Goal: Transaction & Acquisition: Purchase product/service

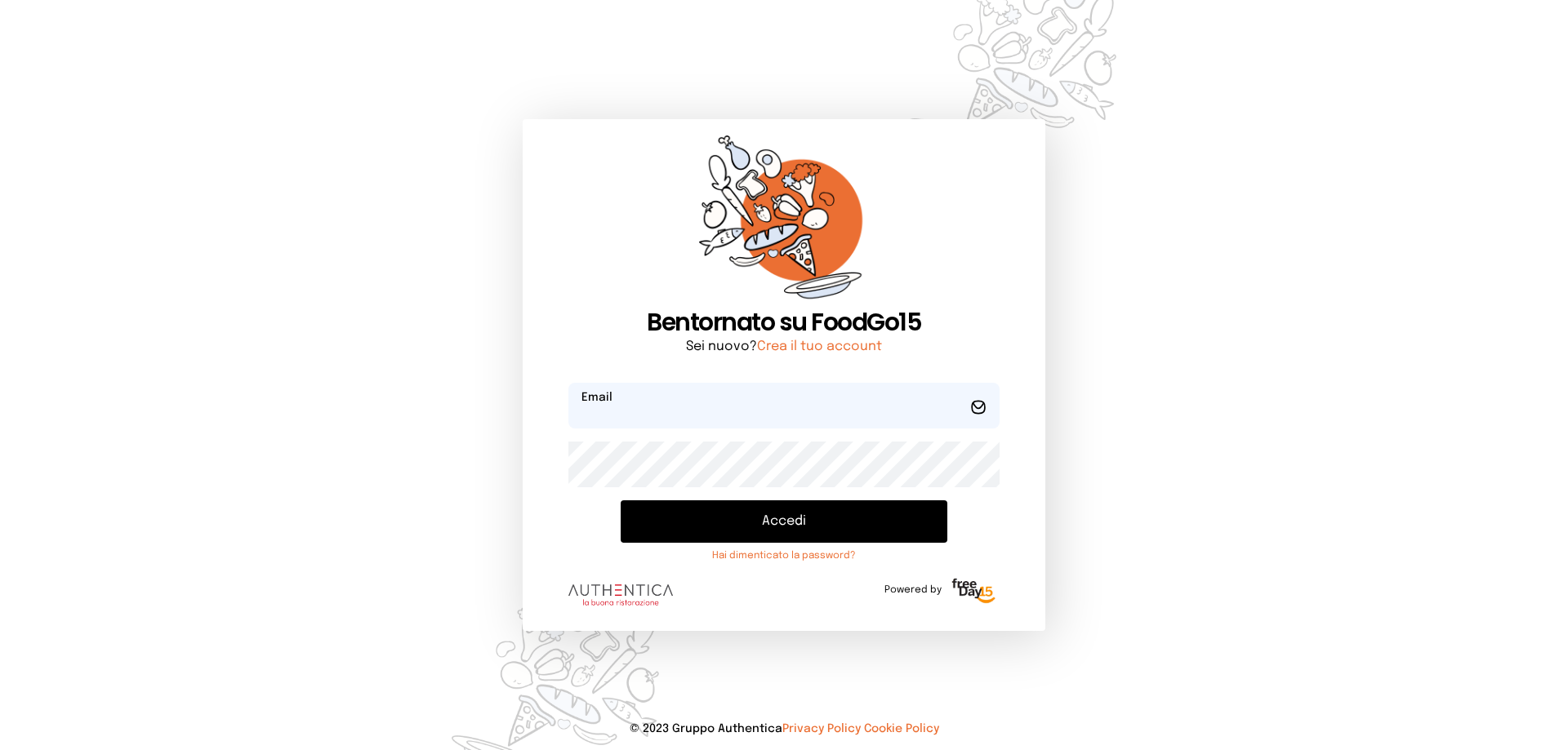
type input "**********"
click at [791, 525] on button "Accedi" at bounding box center [784, 521] width 326 height 42
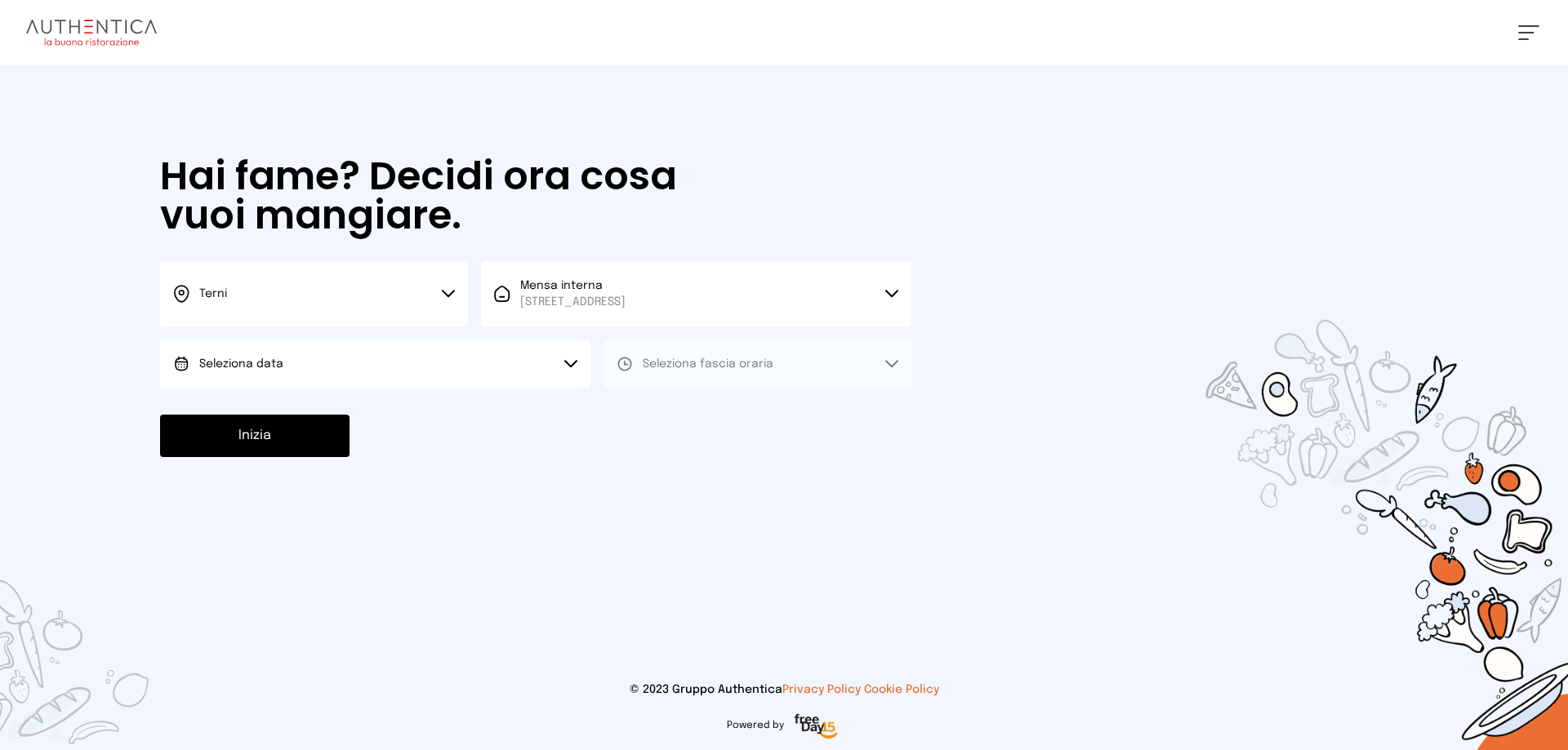
click at [331, 352] on button "Seleziona data" at bounding box center [375, 364] width 430 height 49
click at [275, 409] on span "[DATE], [DATE]" at bounding box center [239, 410] width 80 height 17
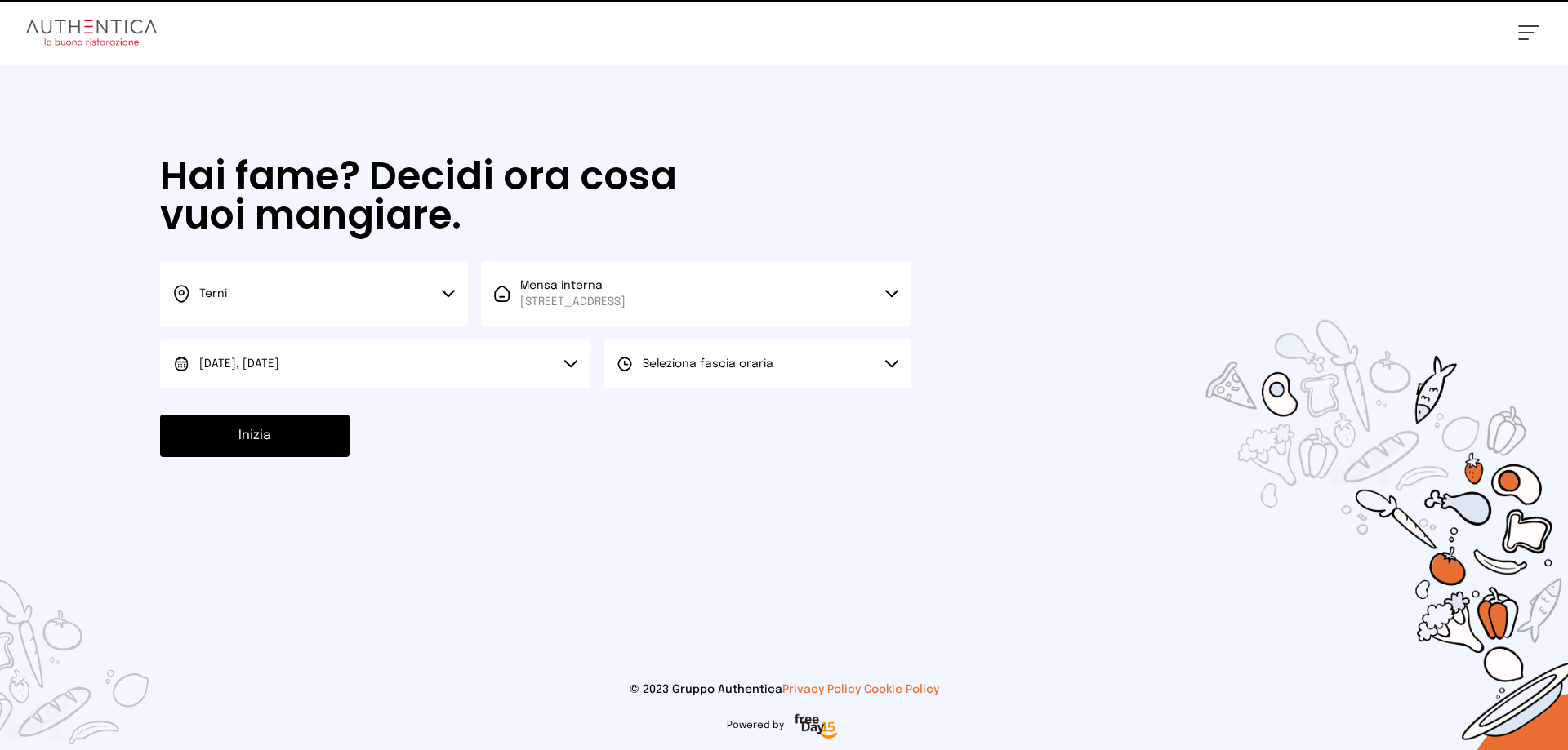
click at [744, 364] on span "Seleziona fascia oraria" at bounding box center [707, 364] width 131 height 11
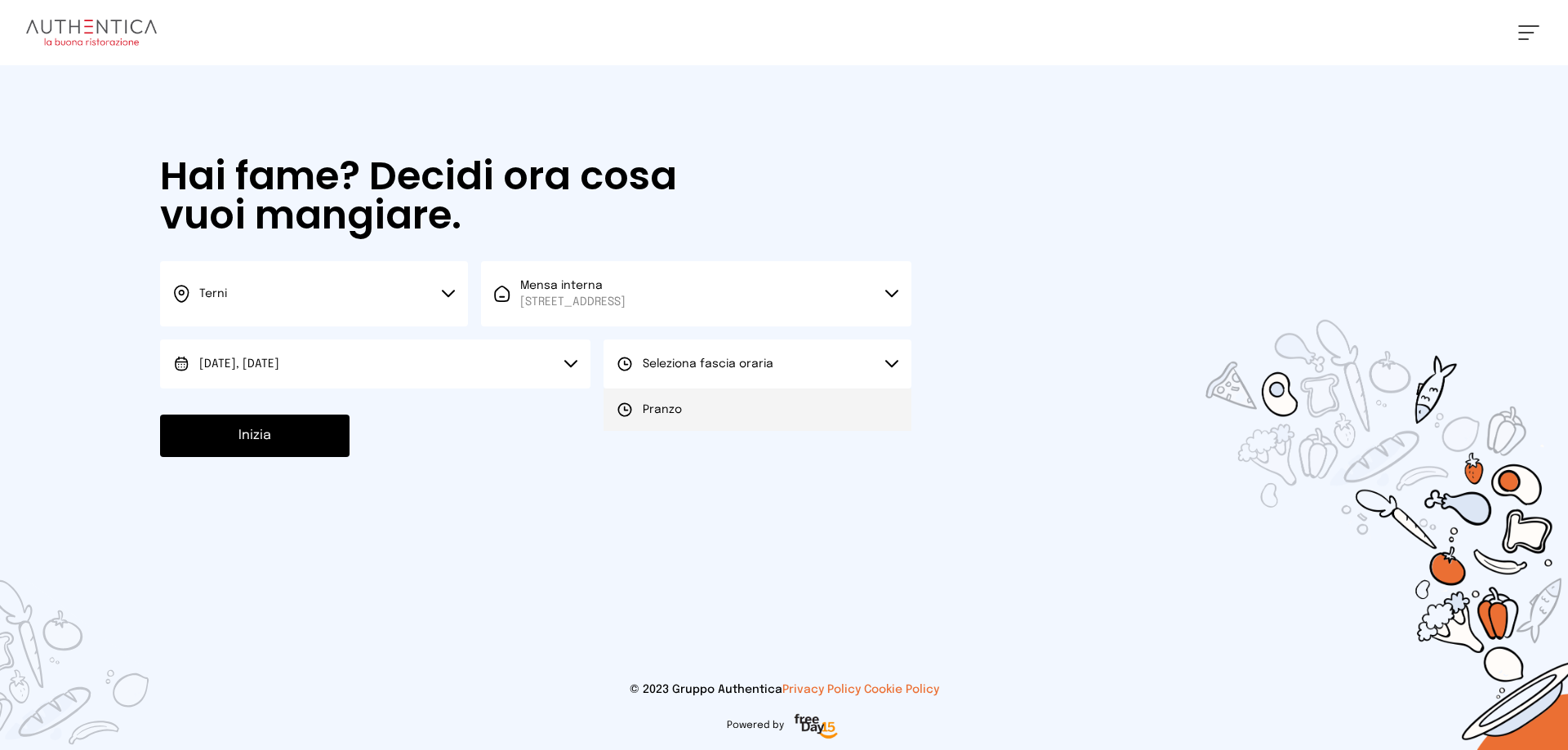
click at [664, 411] on span "Pranzo" at bounding box center [662, 410] width 39 height 17
click at [227, 436] on button "Inizia" at bounding box center [254, 436] width 190 height 42
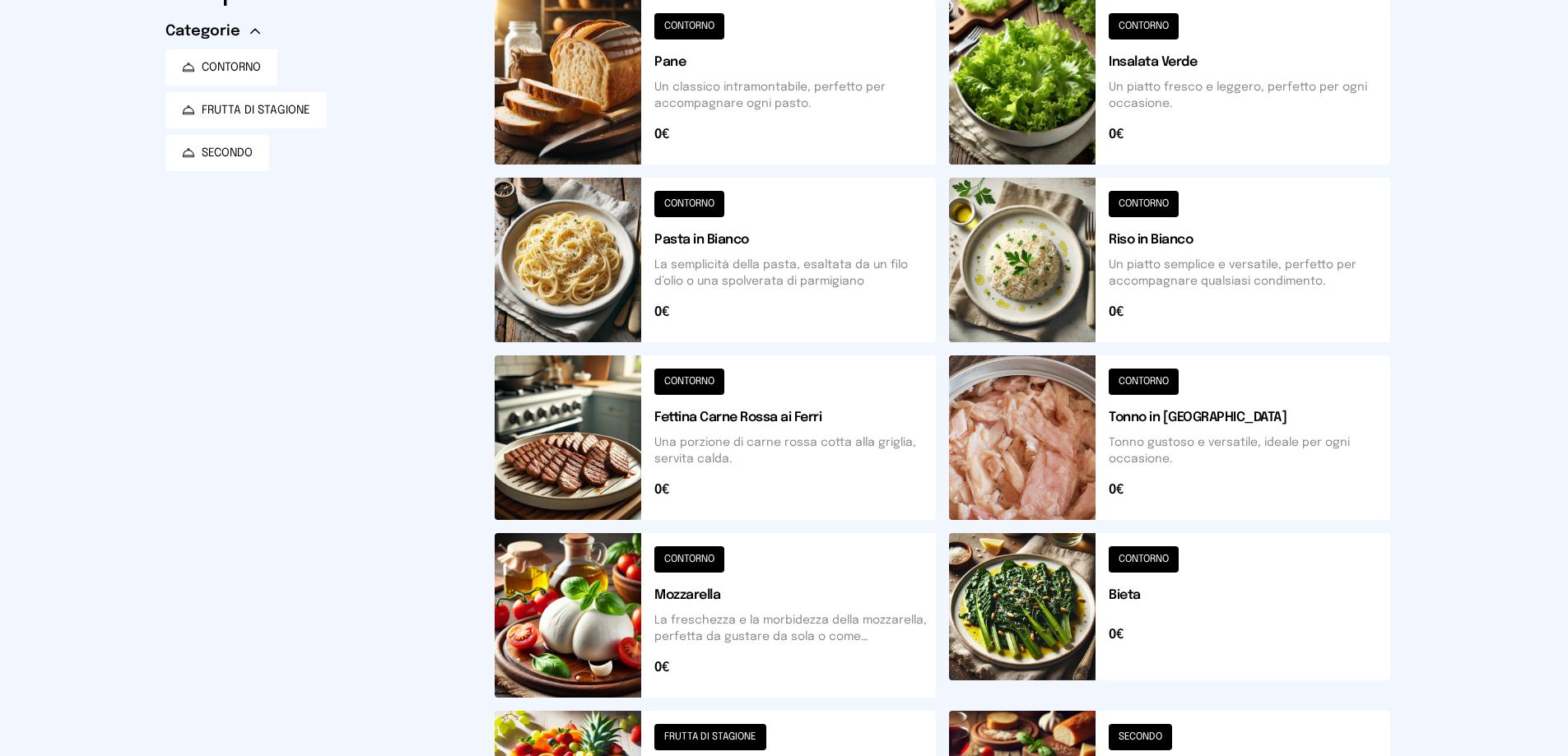
scroll to position [411, 0]
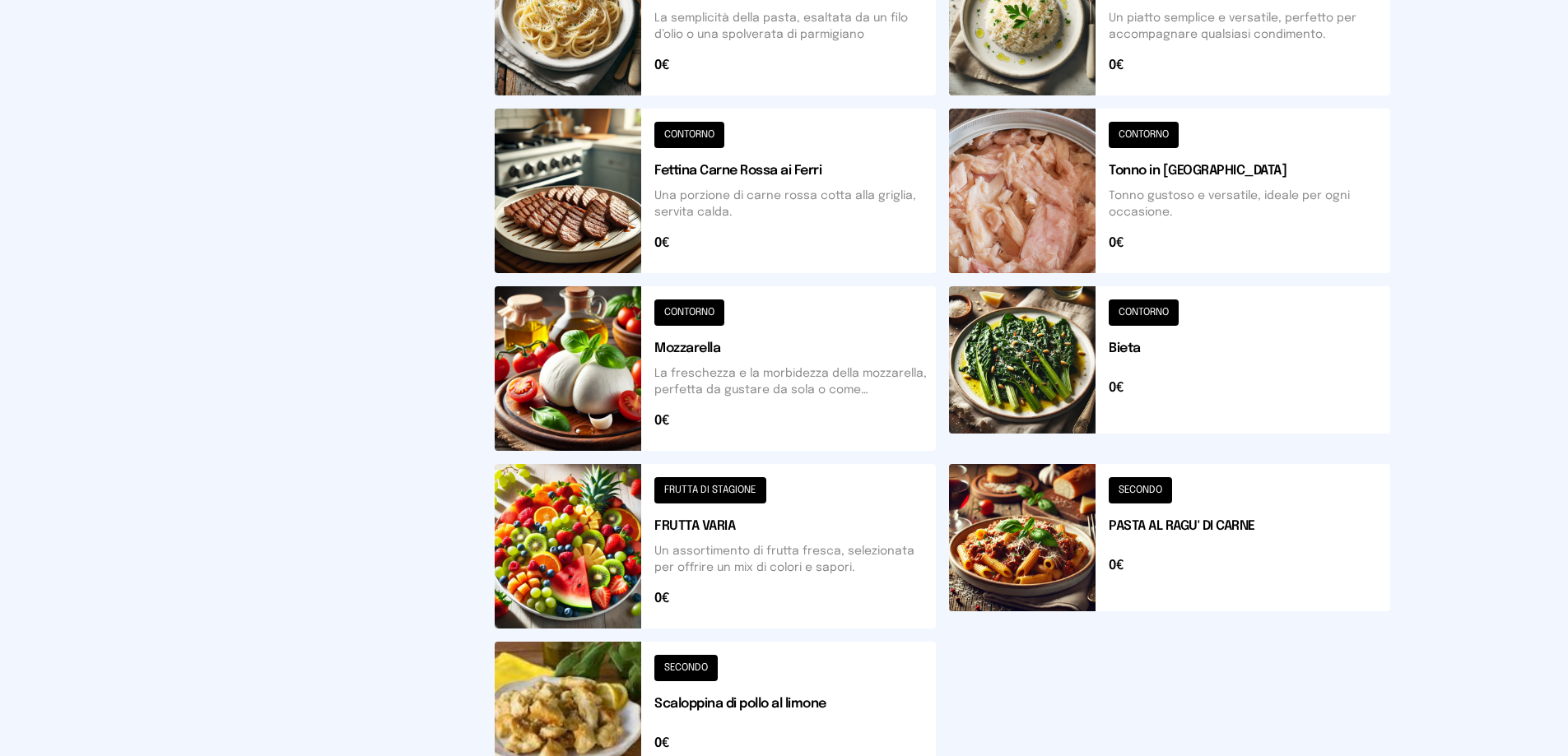
click at [806, 696] on button at bounding box center [715, 707] width 441 height 132
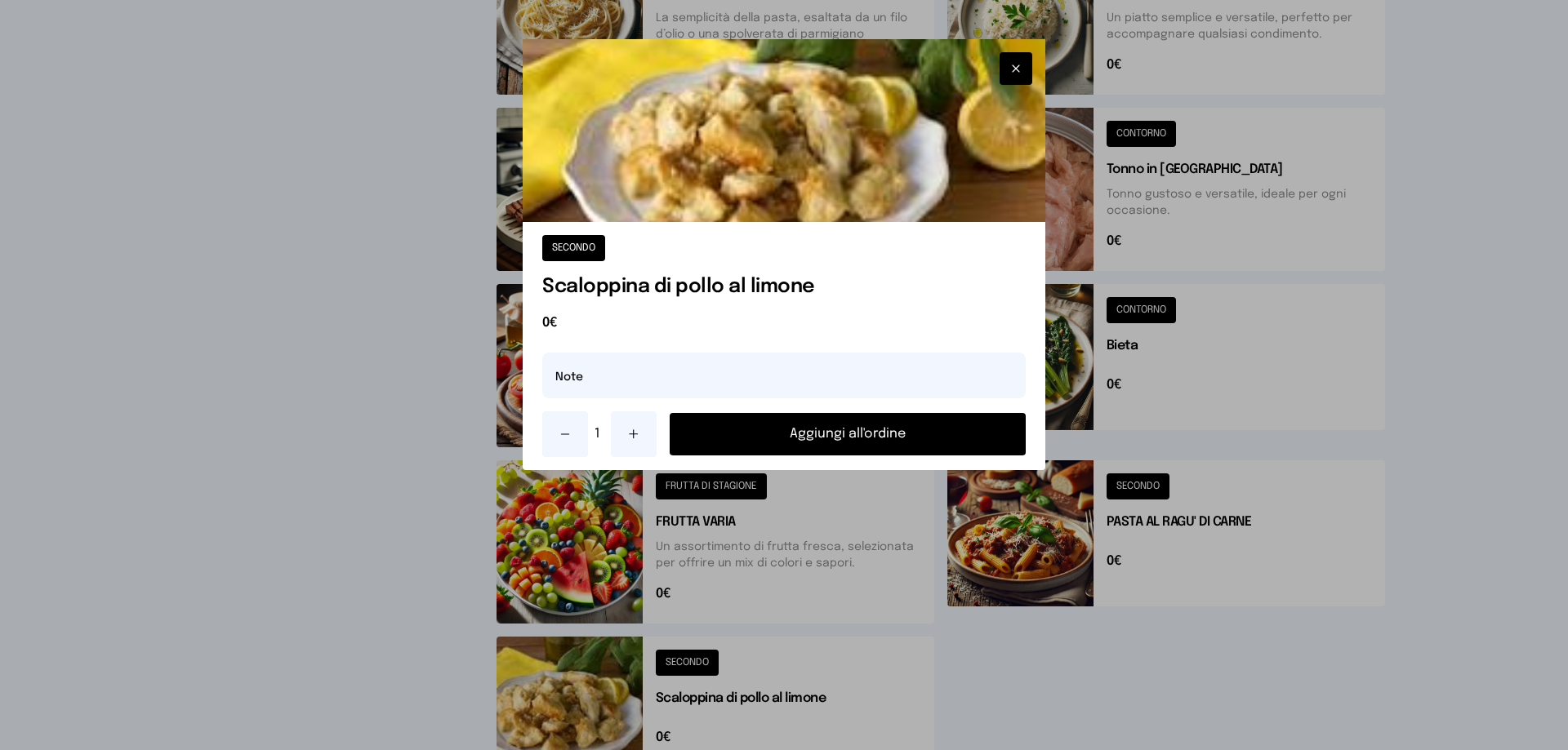
click at [848, 439] on button "Aggiungi all'ordine" at bounding box center [848, 434] width 356 height 42
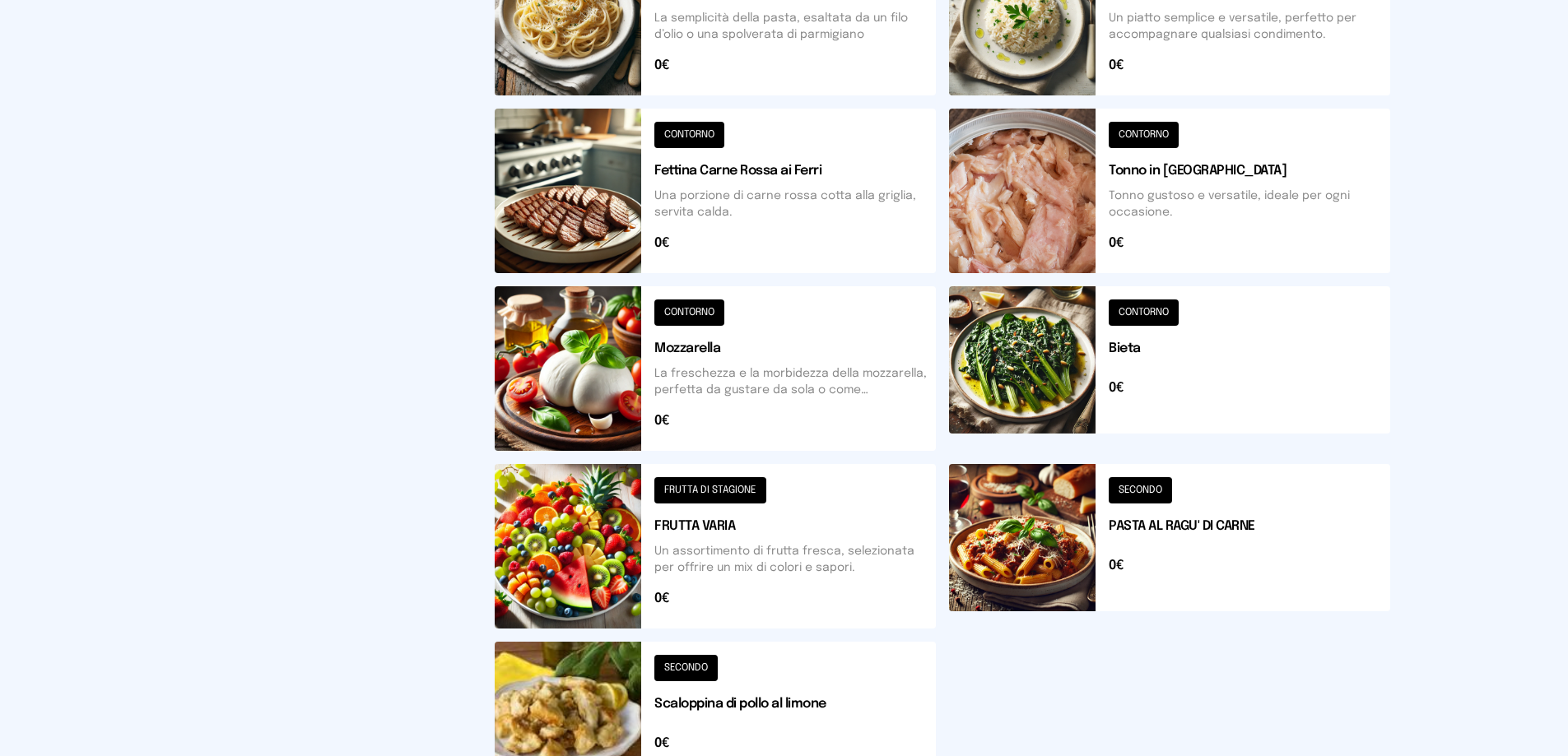
click at [1134, 363] on button at bounding box center [1169, 369] width 441 height 164
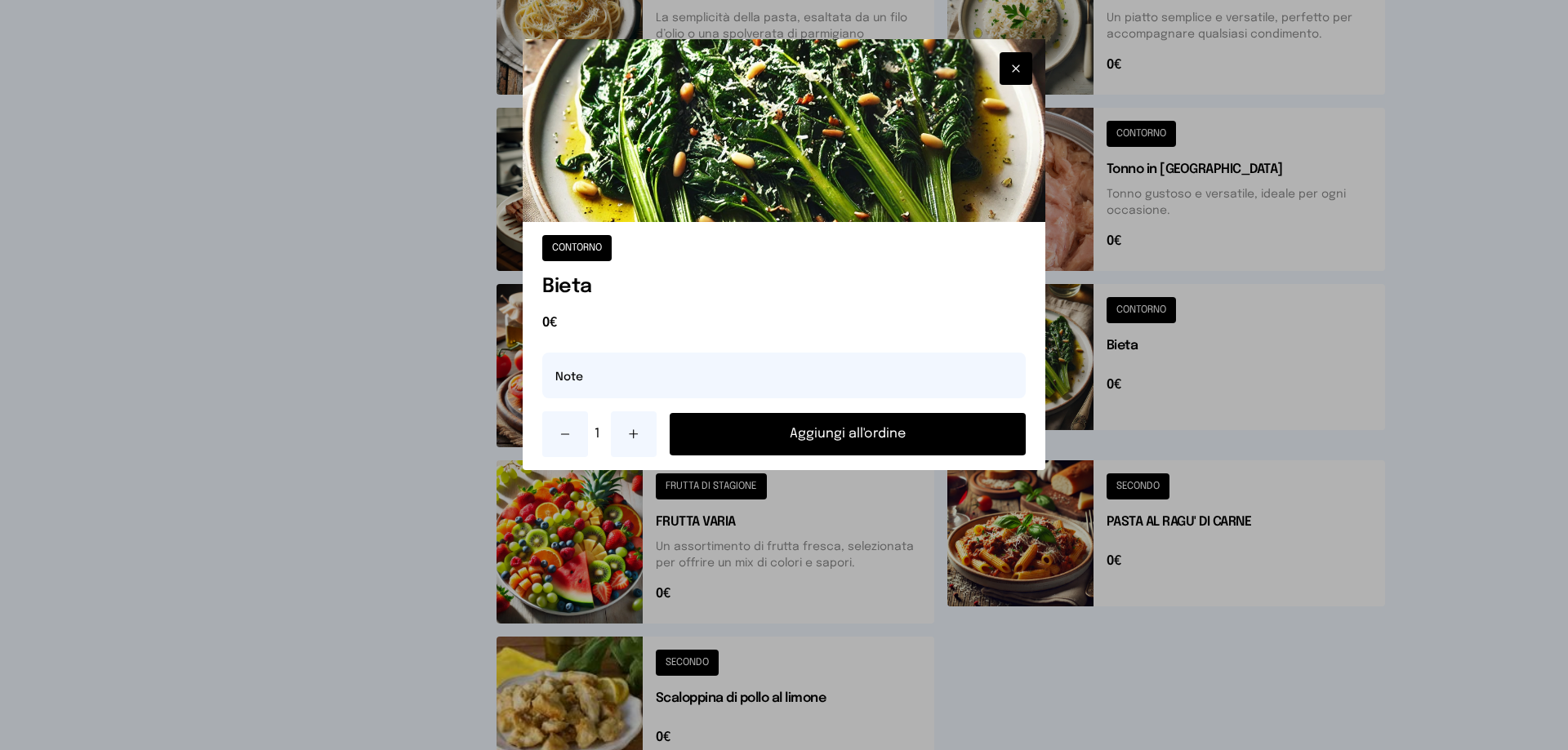
click at [874, 424] on button "Aggiungi all'ordine" at bounding box center [848, 434] width 356 height 42
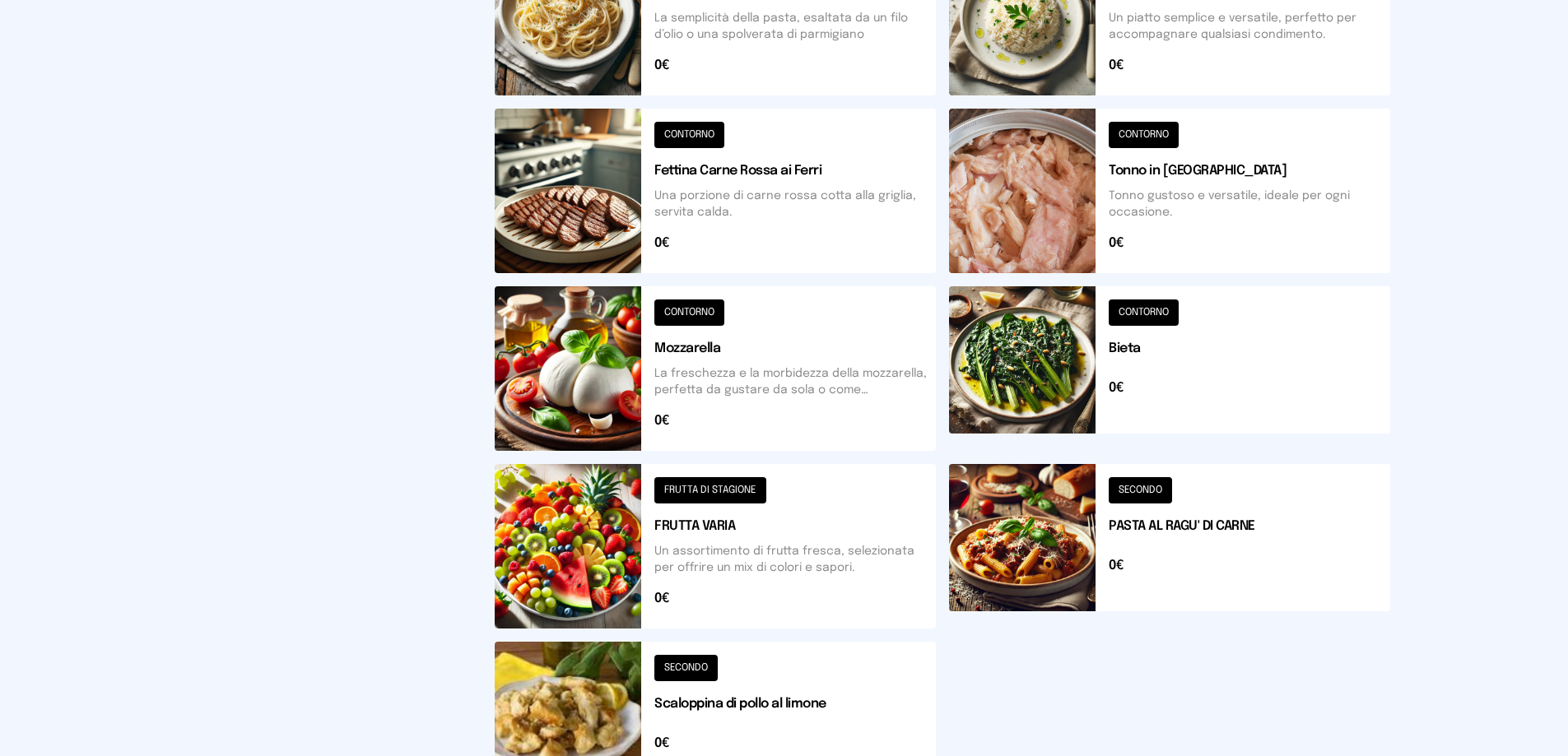
click at [726, 552] on button at bounding box center [715, 546] width 441 height 164
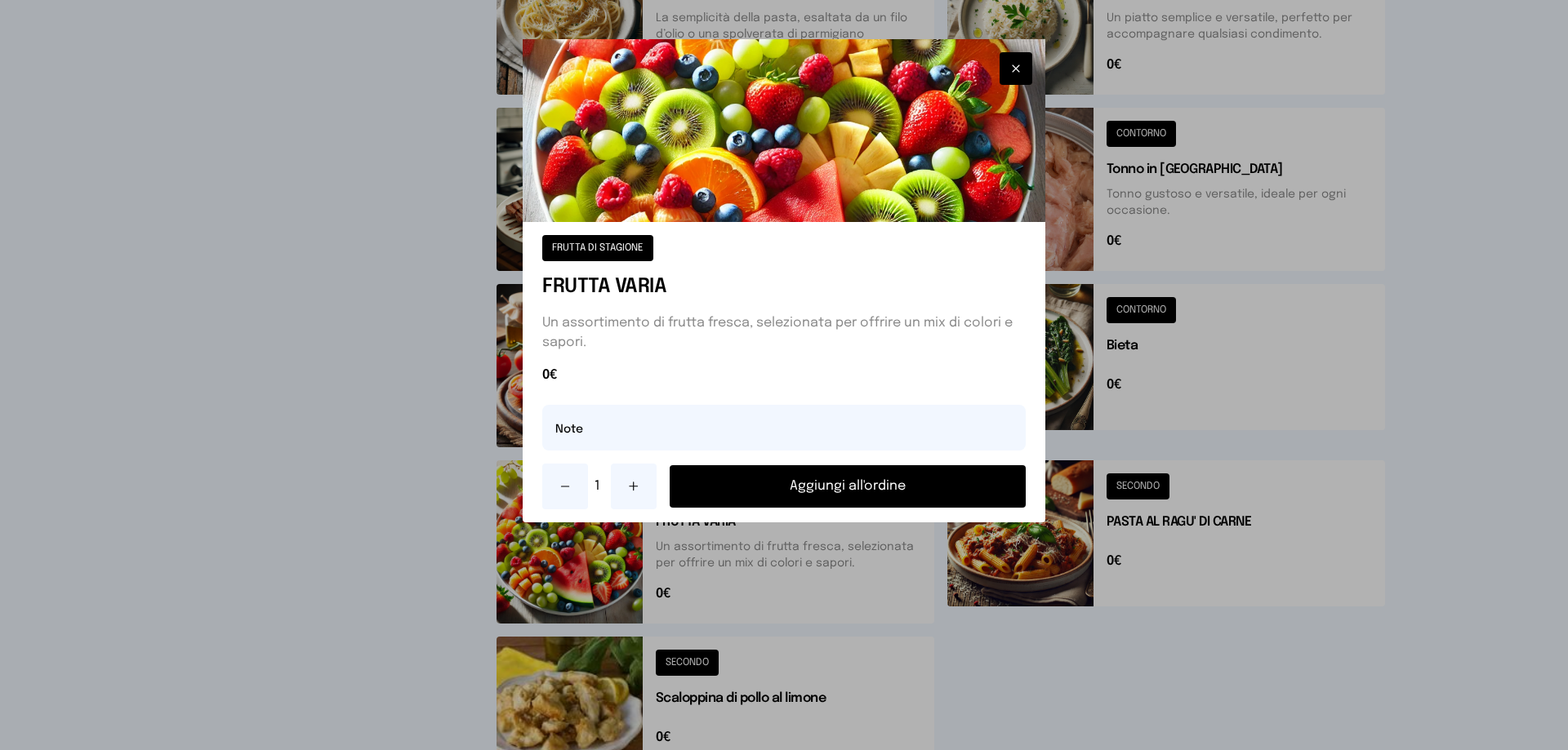
click at [870, 488] on button "Aggiungi all'ordine" at bounding box center [848, 486] width 356 height 42
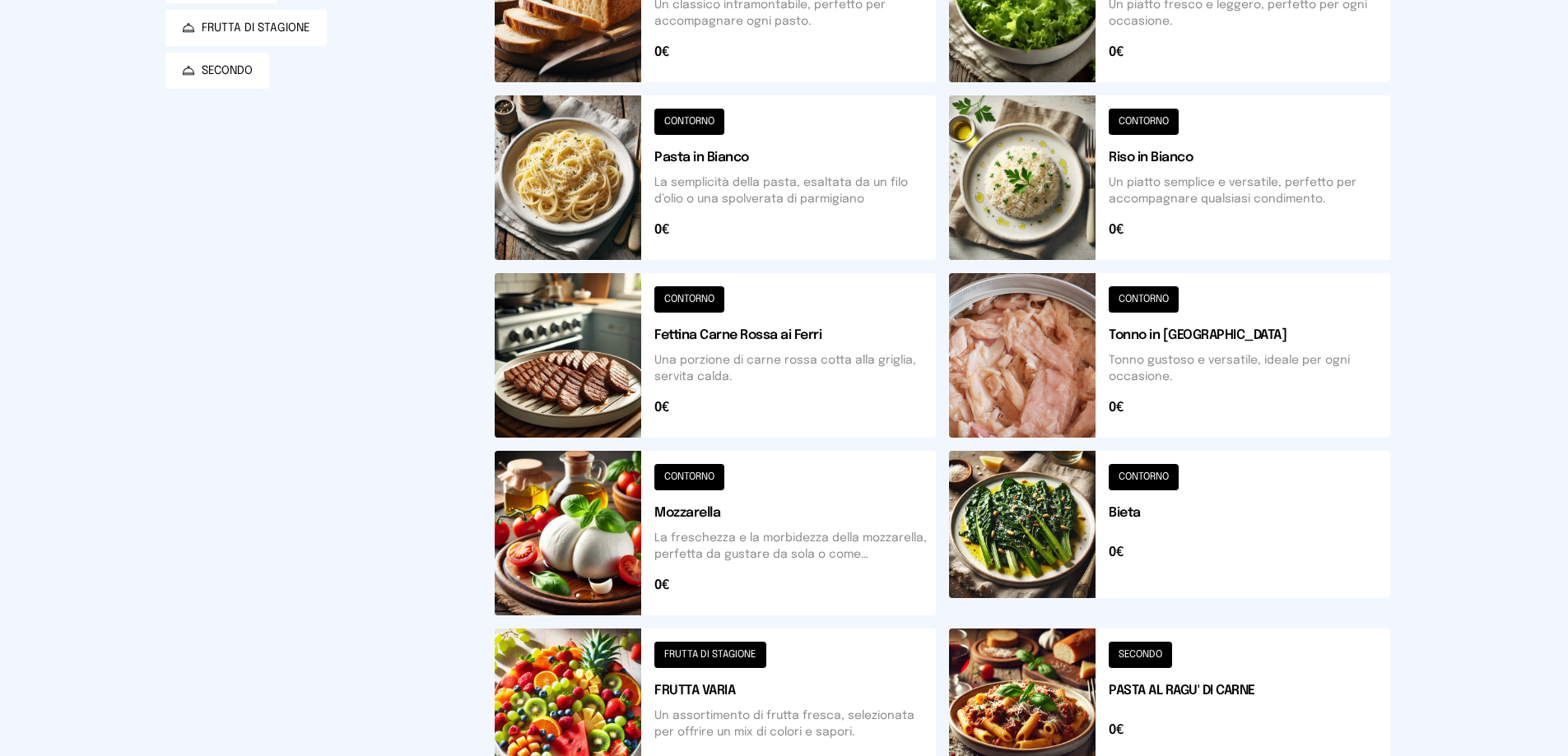
scroll to position [0, 0]
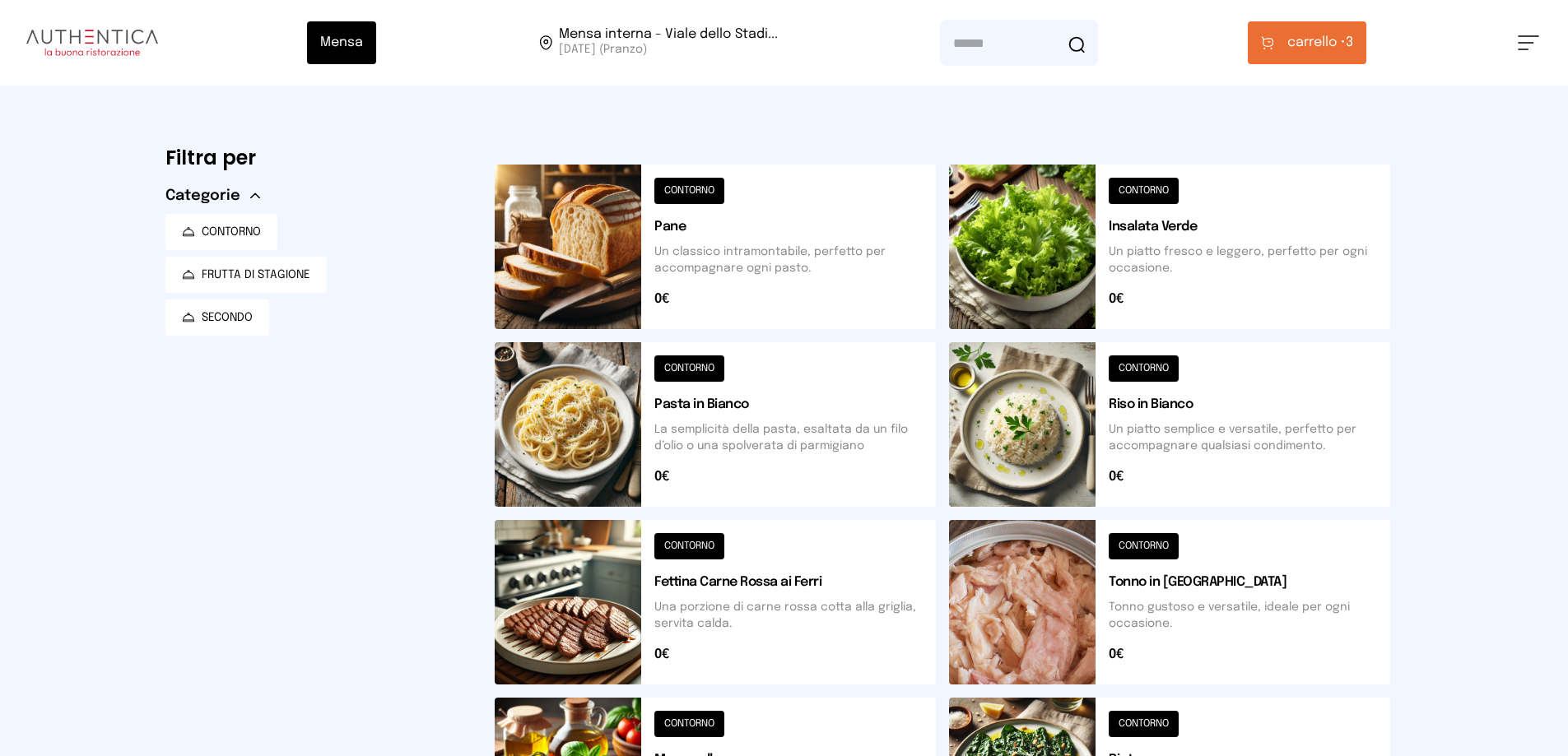
click at [698, 234] on button at bounding box center [715, 247] width 441 height 164
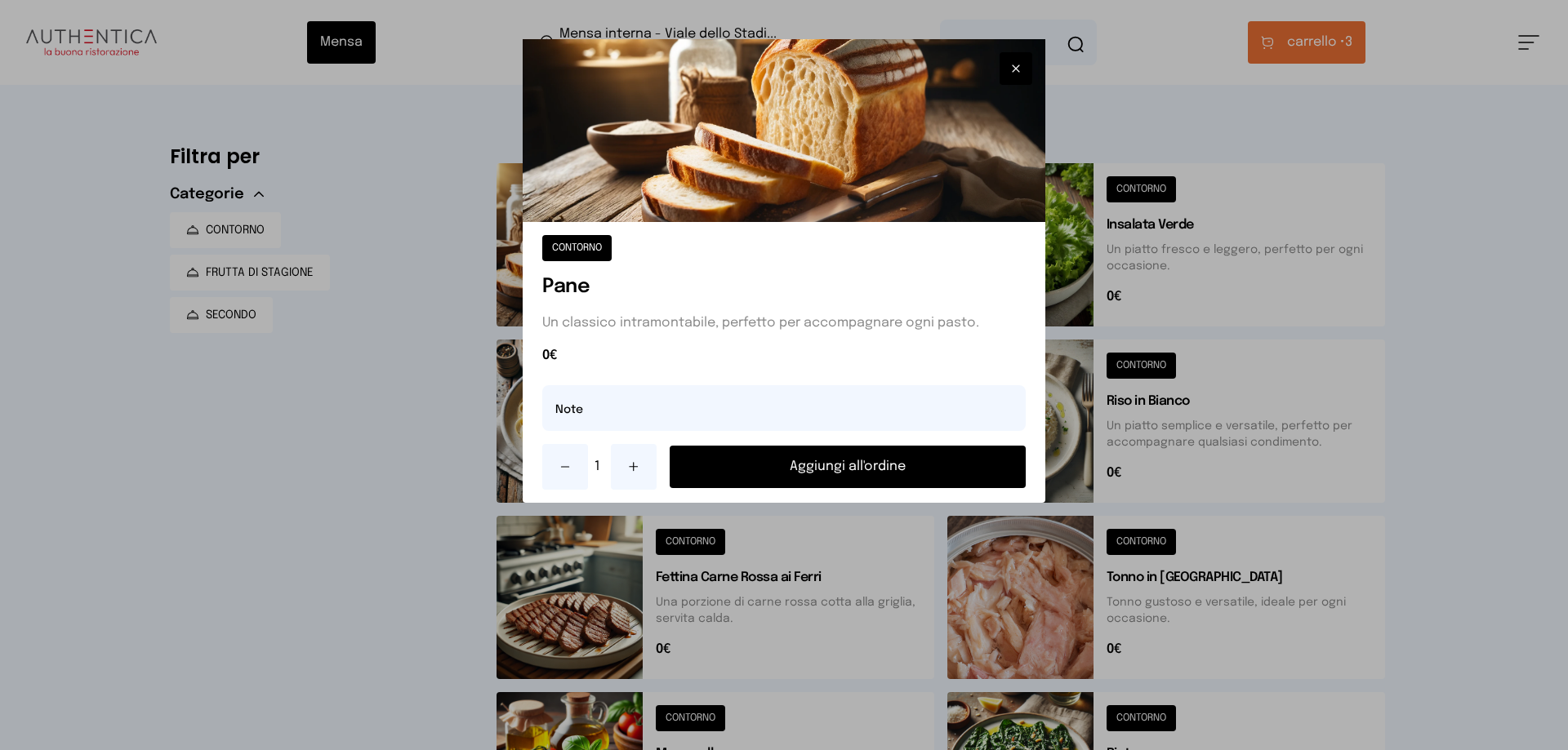
click at [847, 470] on button "Aggiungi all'ordine" at bounding box center [848, 467] width 356 height 42
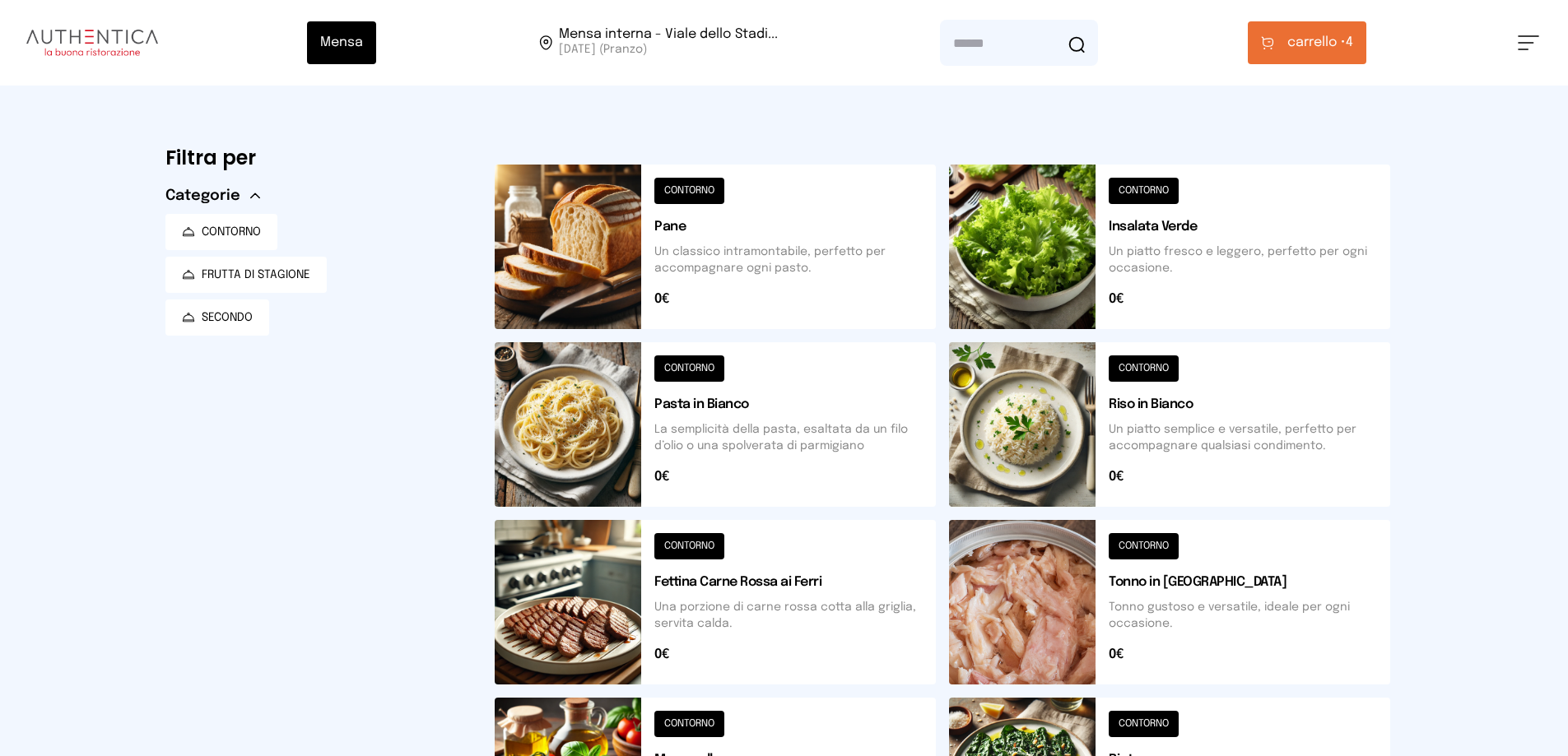
click at [1274, 42] on icon at bounding box center [1267, 43] width 13 height 14
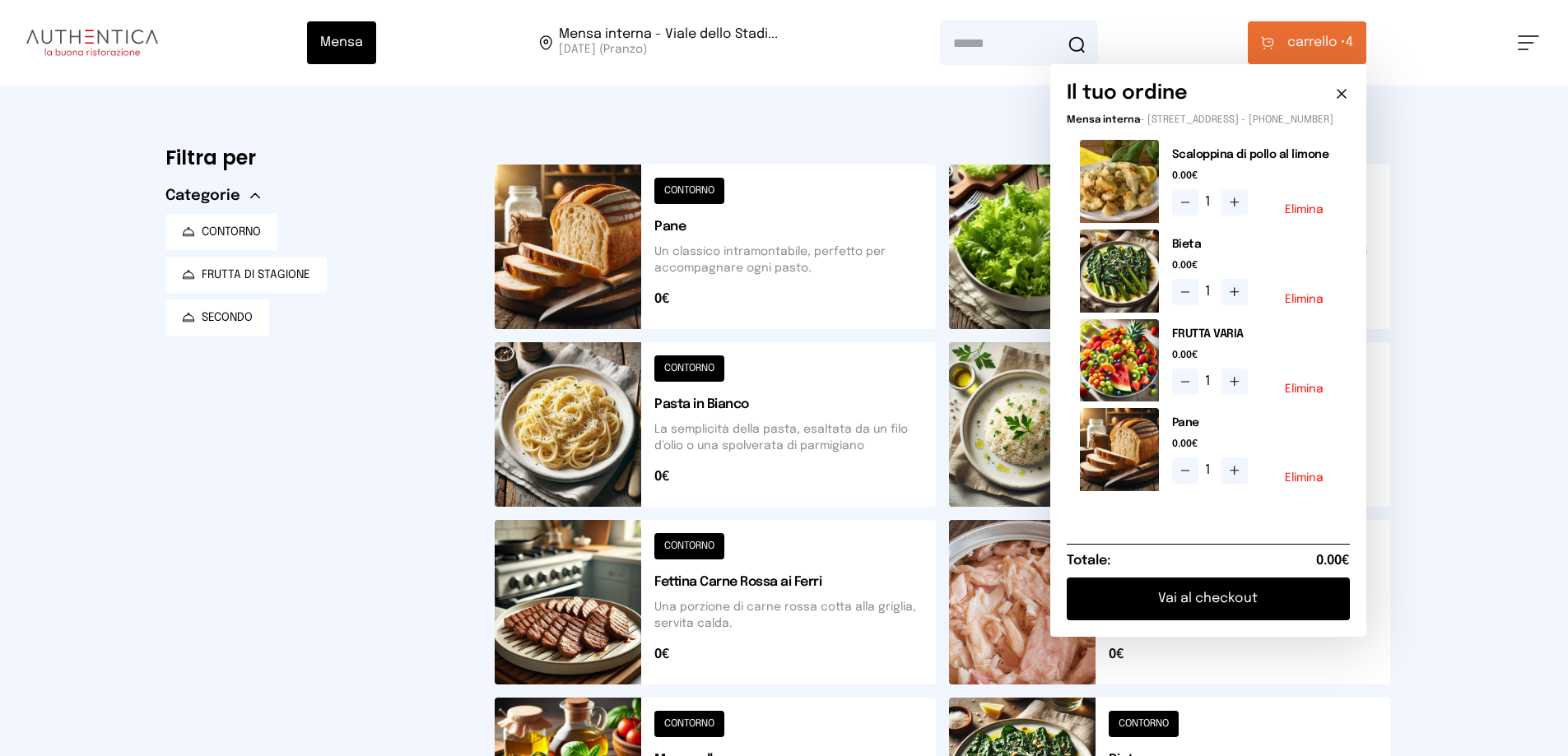
click at [1204, 611] on button "Vai al checkout" at bounding box center [1208, 599] width 283 height 42
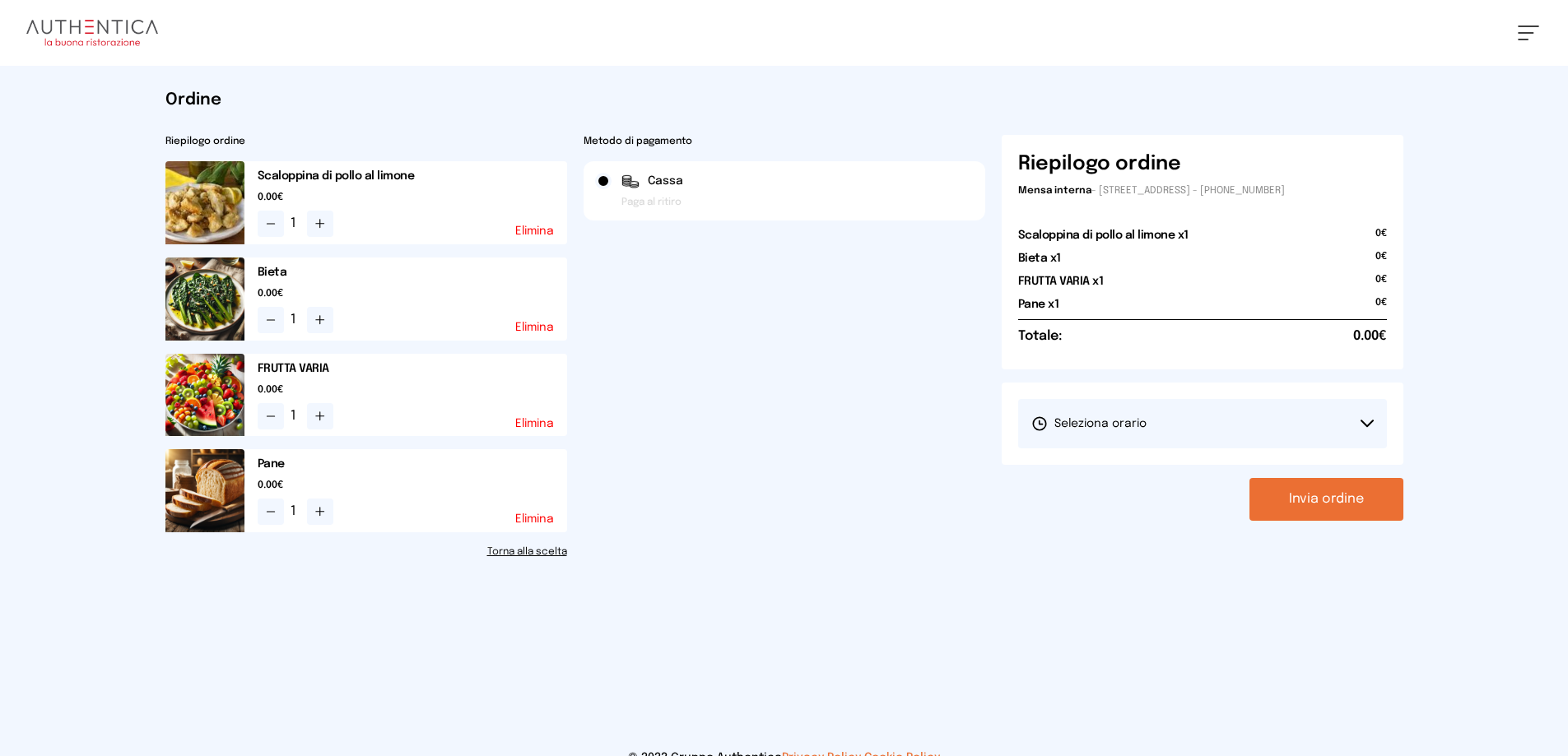
click at [1296, 416] on button "Seleziona orario" at bounding box center [1202, 424] width 369 height 50
click at [1151, 465] on span "1° Turno (13:00 - 15:00)" at bounding box center [1093, 470] width 125 height 17
click at [1333, 499] on button "Invia ordine" at bounding box center [1327, 500] width 154 height 42
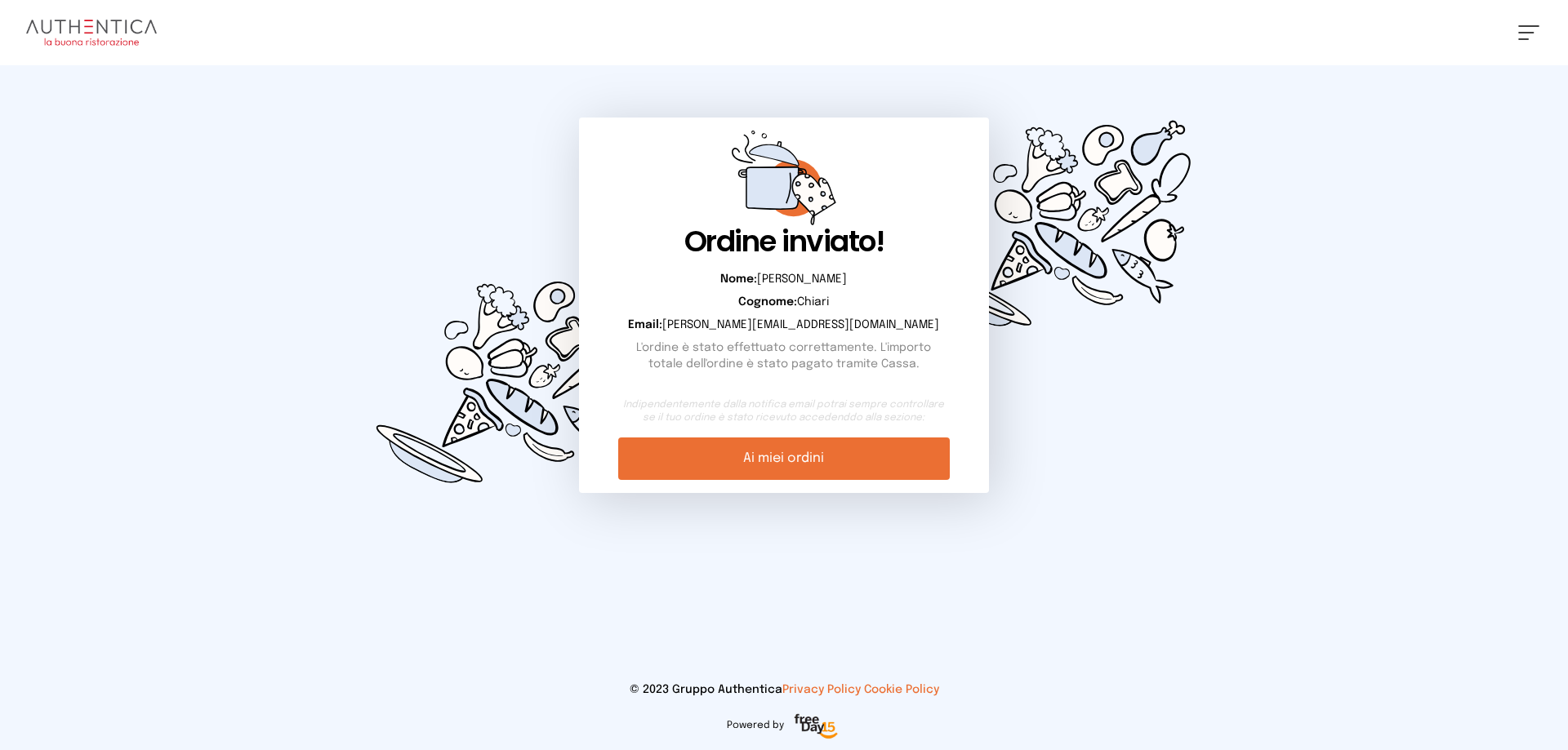
click at [812, 454] on link "Ai miei ordini" at bounding box center [783, 459] width 331 height 42
